Goal: Transaction & Acquisition: Book appointment/travel/reservation

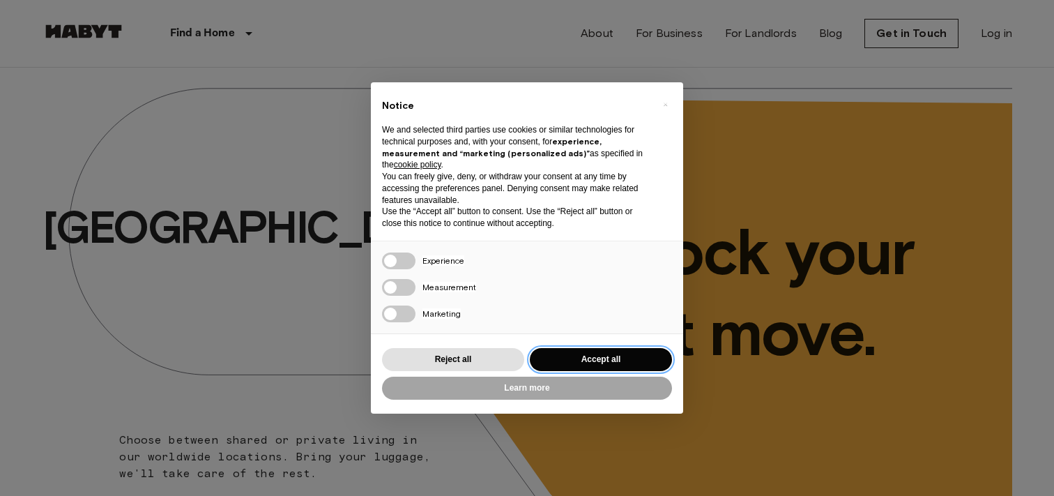
click at [574, 356] on button "Accept all" at bounding box center [601, 359] width 142 height 23
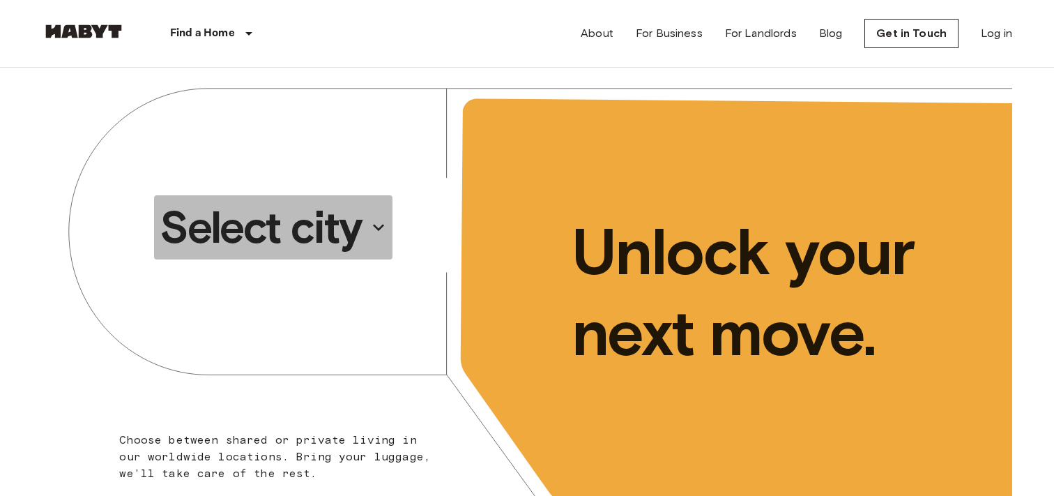
click at [382, 229] on icon "button" at bounding box center [378, 227] width 22 height 22
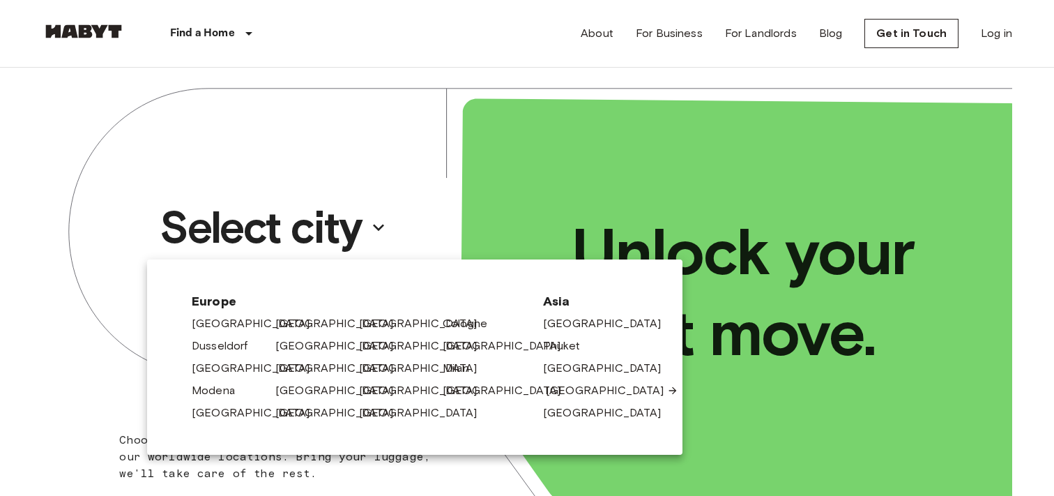
click at [569, 390] on link "[GEOGRAPHIC_DATA]" at bounding box center [612, 390] width 132 height 17
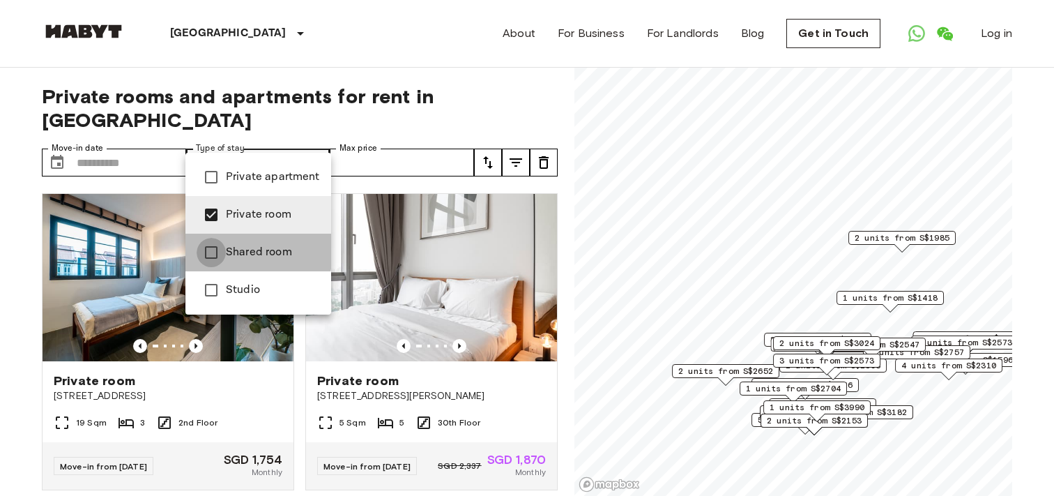
type input "**********"
click at [421, 139] on div at bounding box center [527, 248] width 1054 height 496
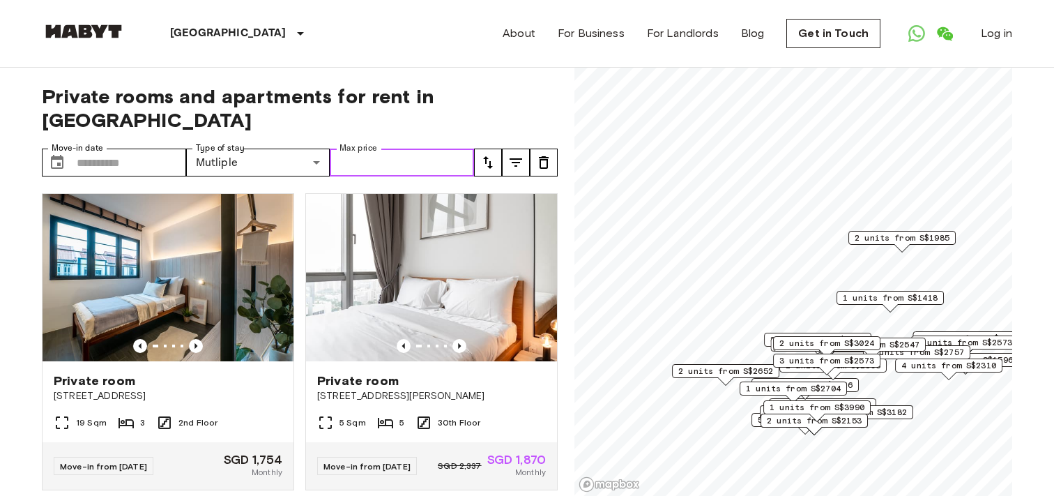
click at [384, 148] on input "Max price" at bounding box center [402, 162] width 144 height 28
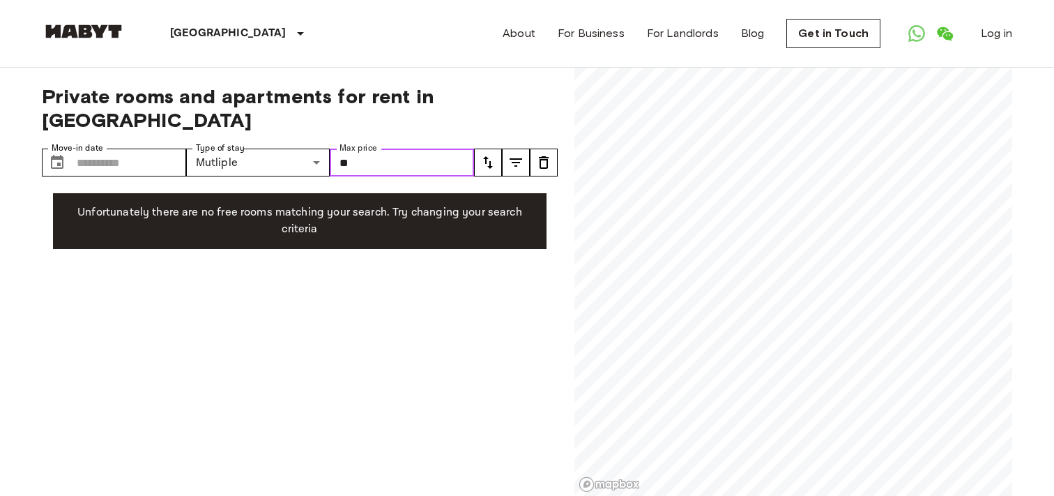
type input "*"
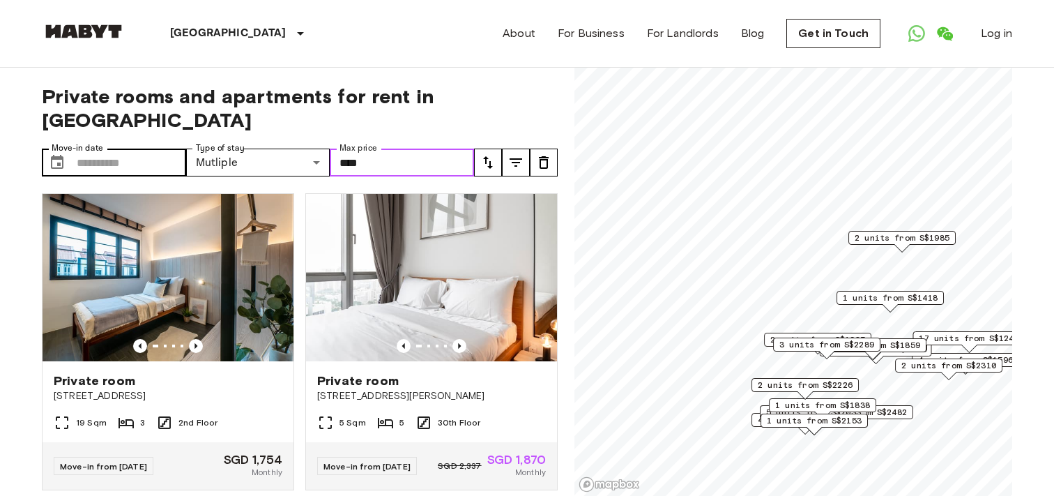
type input "****"
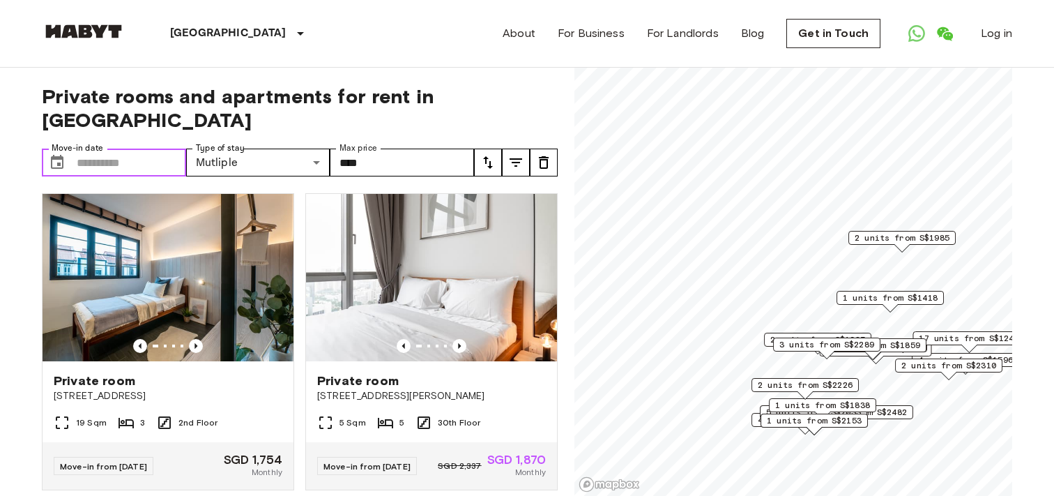
click at [86, 148] on input "Move-in date" at bounding box center [131, 162] width 109 height 28
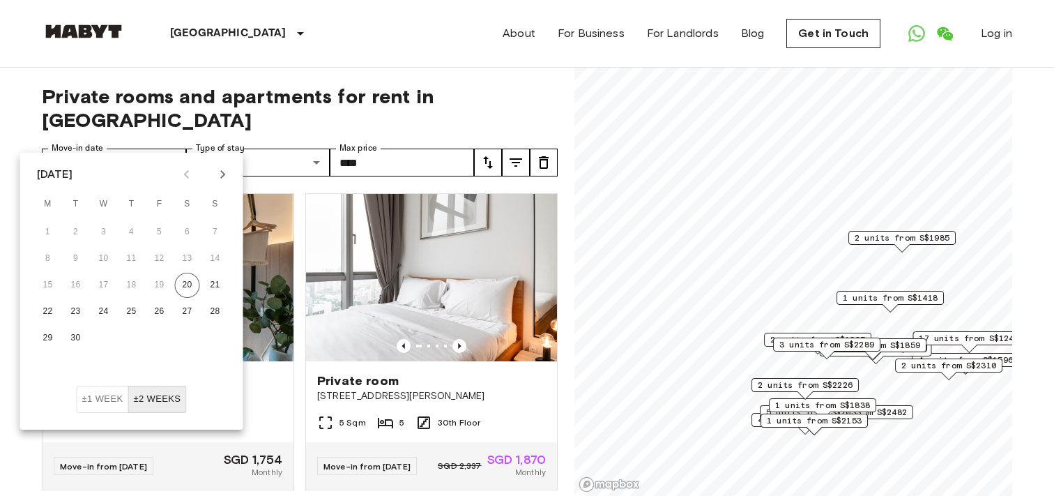
click at [224, 175] on icon "Next month" at bounding box center [222, 174] width 5 height 8
click at [165, 260] on button "10" at bounding box center [159, 258] width 25 height 25
type input "**********"
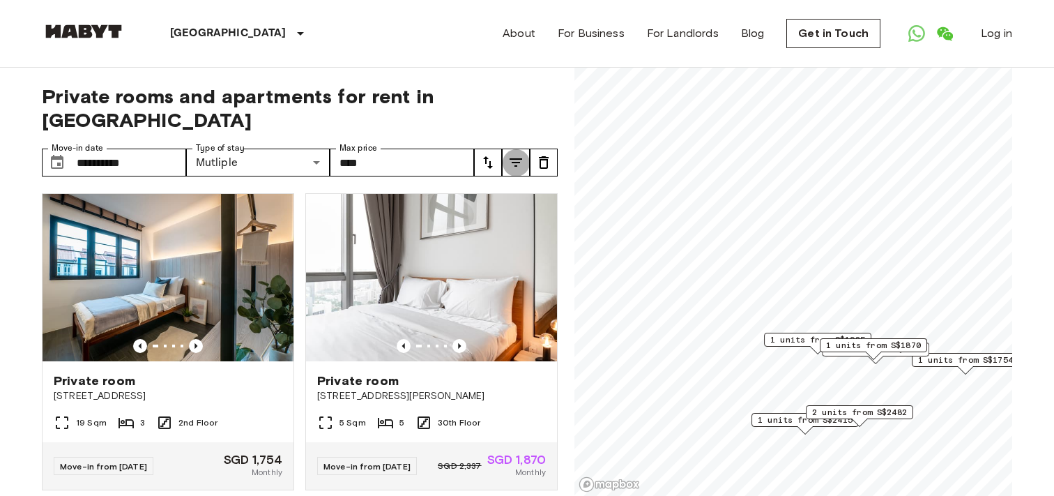
click at [517, 158] on icon "tune" at bounding box center [516, 162] width 13 height 8
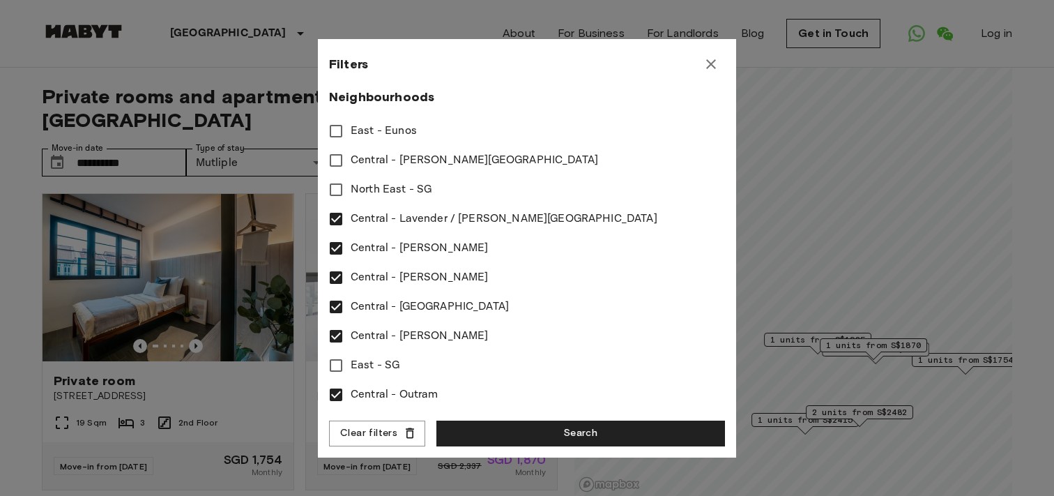
scroll to position [378, 0]
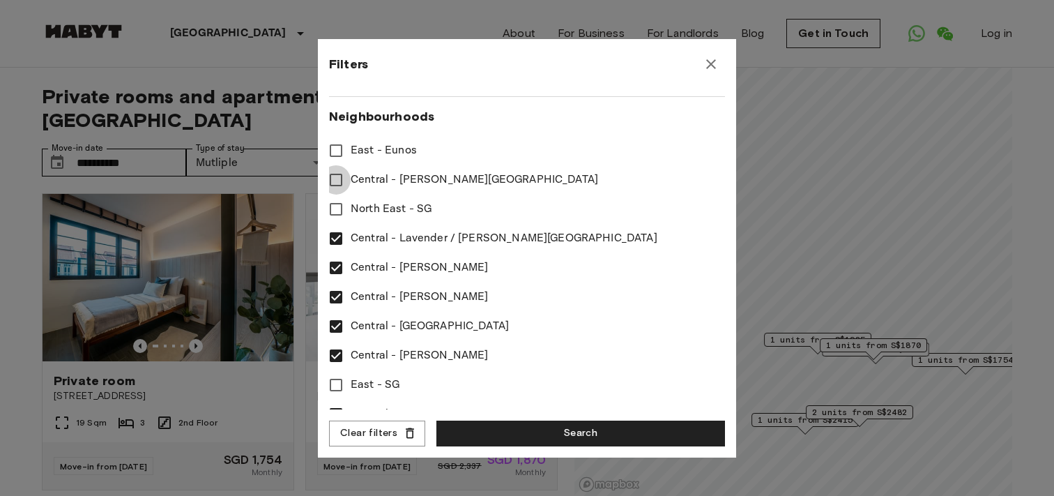
type input "****"
click at [552, 434] on button "Search" at bounding box center [580, 433] width 289 height 26
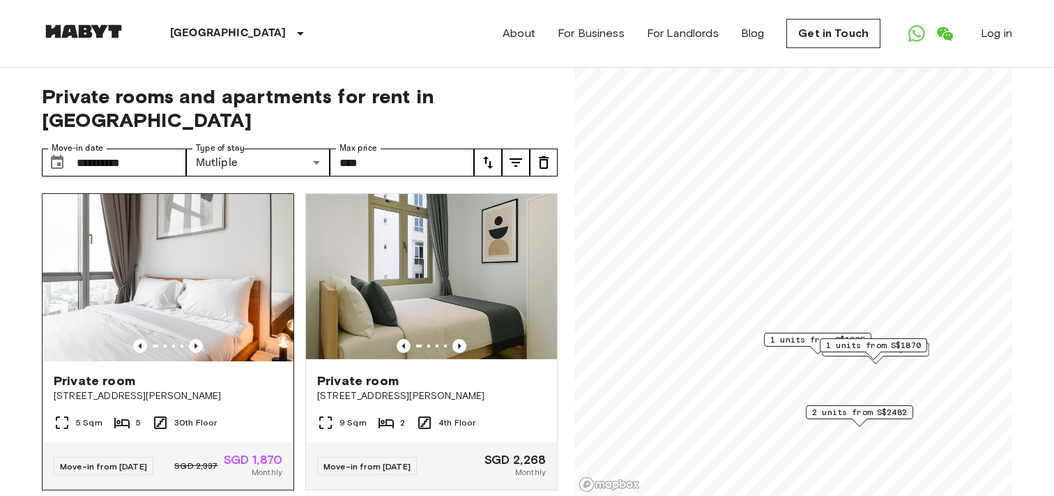
click at [191, 267] on img at bounding box center [168, 277] width 251 height 167
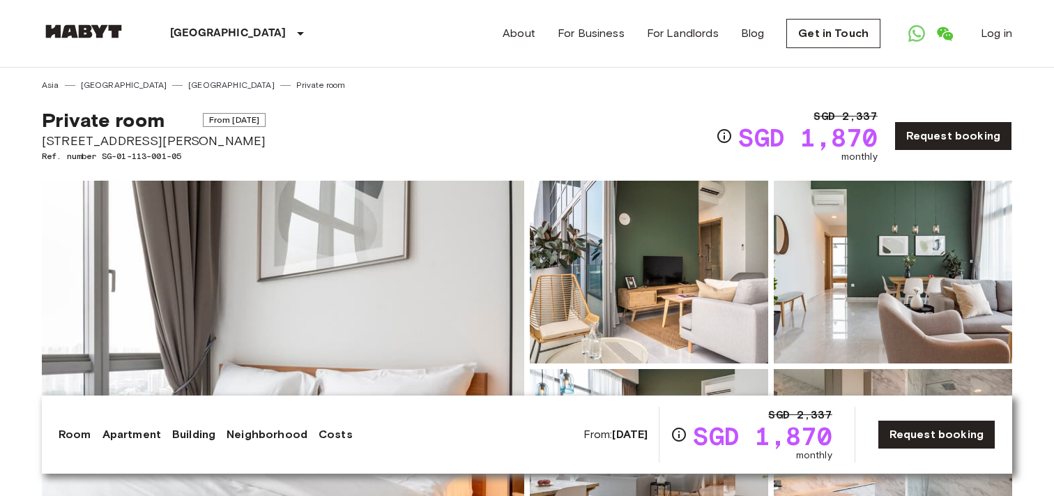
click at [397, 277] on img at bounding box center [283, 366] width 482 height 371
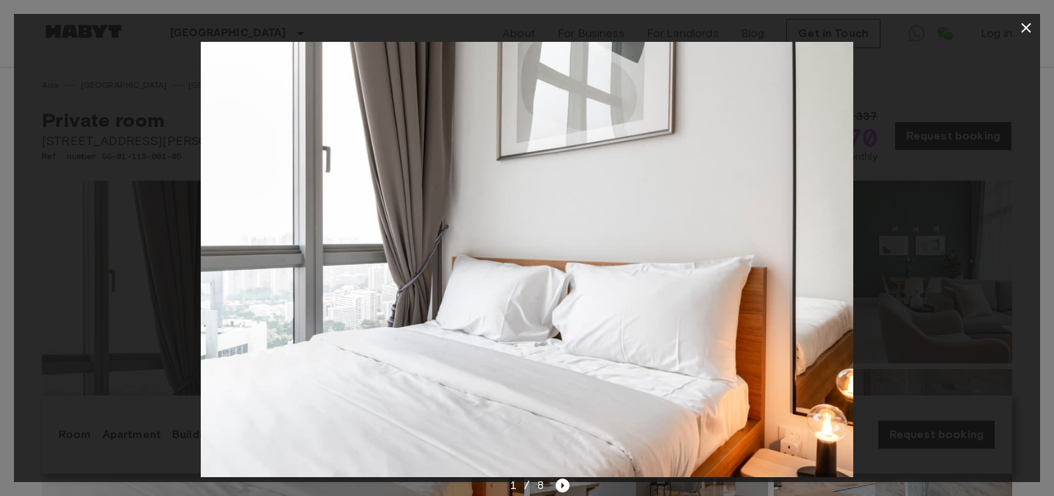
click at [1025, 23] on icon "button" at bounding box center [1026, 28] width 17 height 17
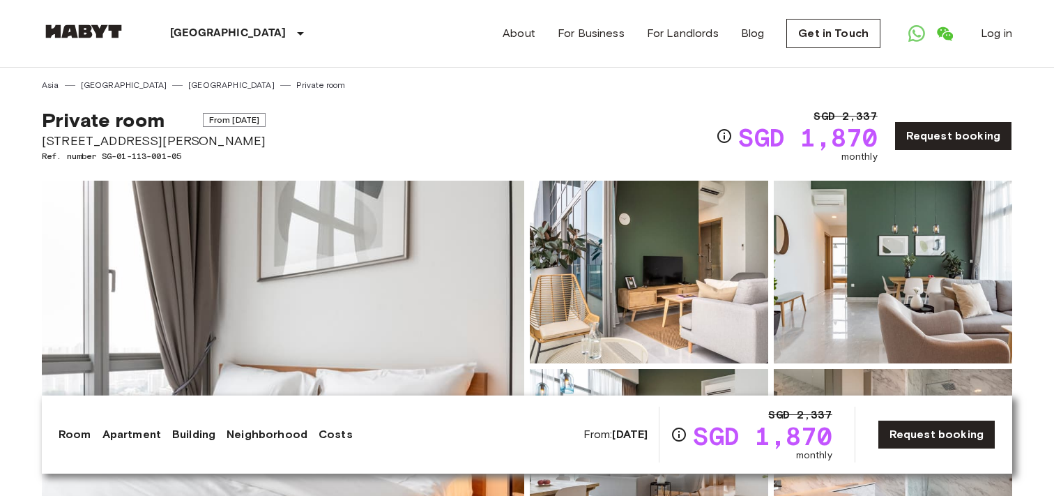
click at [701, 260] on img at bounding box center [649, 272] width 238 height 183
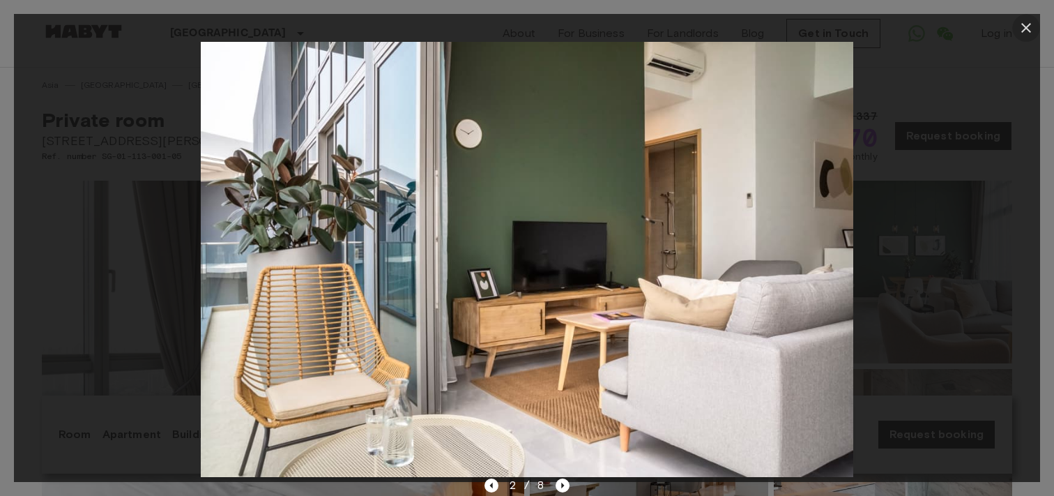
click at [1026, 29] on icon "button" at bounding box center [1026, 28] width 10 height 10
